Goal: Information Seeking & Learning: Learn about a topic

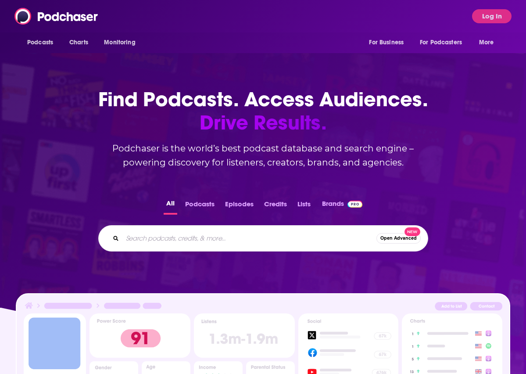
click at [167, 245] on input "Search podcasts, credits, & more..." at bounding box center [249, 238] width 254 height 14
type input "thanks dad with ego"
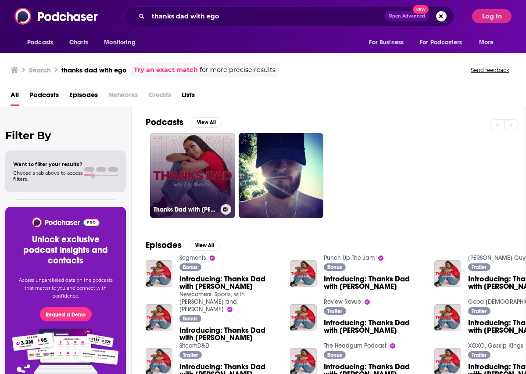
click at [179, 163] on link "Thanks Dad with [PERSON_NAME]" at bounding box center [192, 175] width 85 height 85
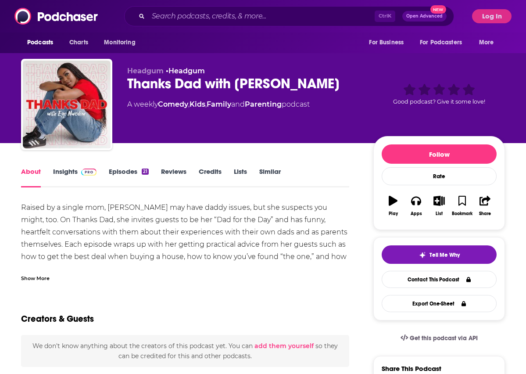
click at [64, 170] on link "Insights" at bounding box center [74, 177] width 43 height 20
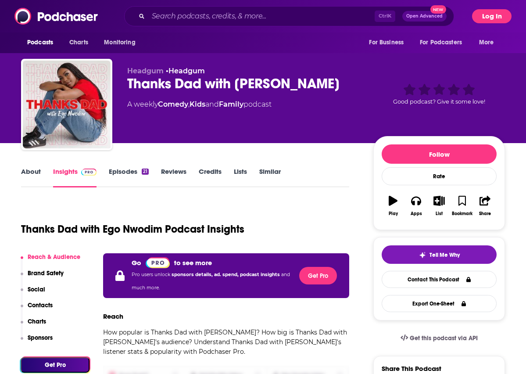
click at [496, 11] on button "Log In" at bounding box center [491, 16] width 39 height 14
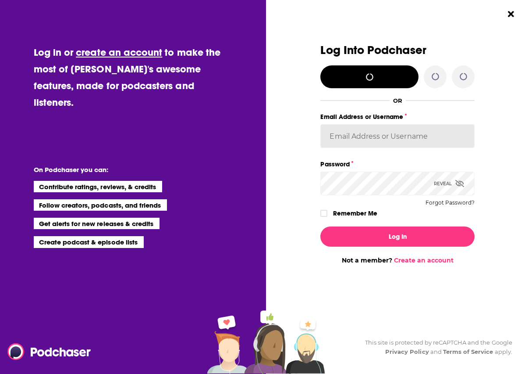
type input "hpoole"
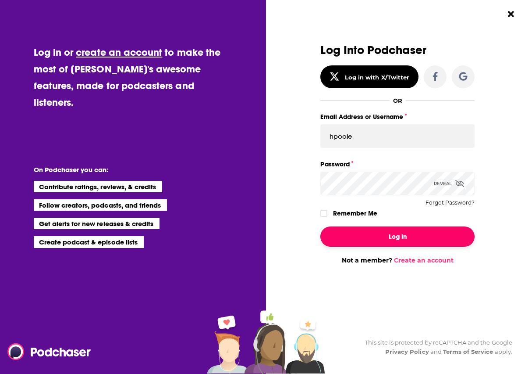
click at [415, 228] on button "Log In" at bounding box center [398, 236] width 154 height 20
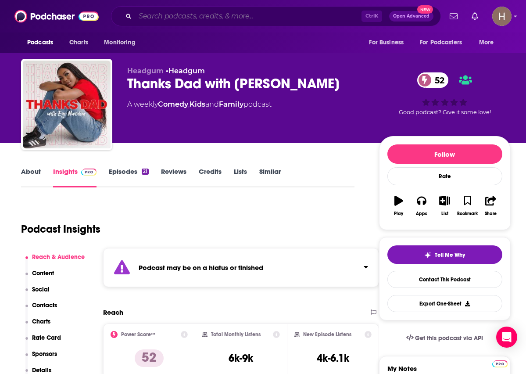
click at [214, 15] on input "Search podcasts, credits, & more..." at bounding box center [248, 16] width 226 height 14
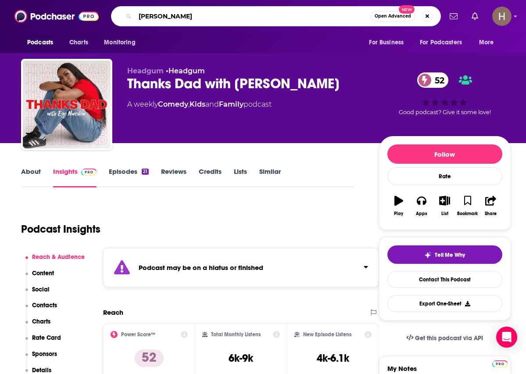
type input "[PERSON_NAME]"
